Goal: Task Accomplishment & Management: Use online tool/utility

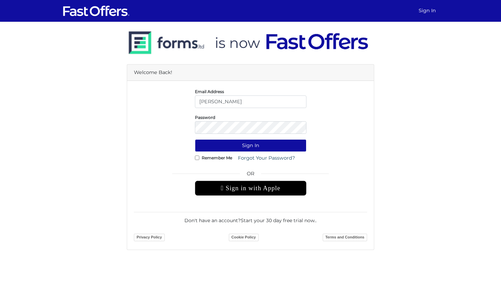
type input "lucie@property.ca"
click at [251, 141] on button "Sign In" at bounding box center [251, 145] width 112 height 13
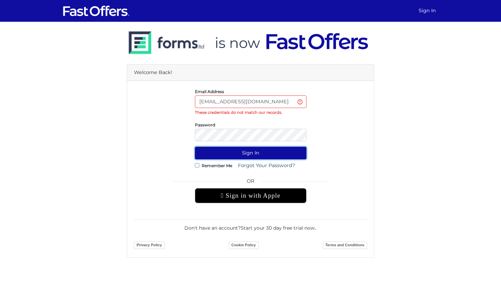
click at [253, 152] on button "Sign In" at bounding box center [251, 153] width 112 height 13
drag, startPoint x: 246, startPoint y: 102, endPoint x: 217, endPoint y: 102, distance: 28.5
click at [217, 102] on input "[EMAIL_ADDRESS][DOMAIN_NAME]" at bounding box center [251, 101] width 112 height 13
type input "[PERSON_NAME][EMAIL_ADDRESS][DOMAIN_NAME]"
click at [244, 151] on button "Sign In" at bounding box center [251, 153] width 112 height 13
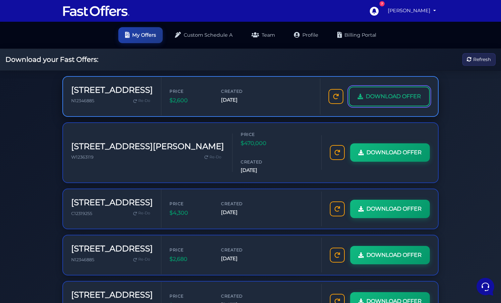
click at [374, 92] on link "DOWNLOAD OFFER" at bounding box center [389, 97] width 81 height 20
